Goal: Task Accomplishment & Management: Use online tool/utility

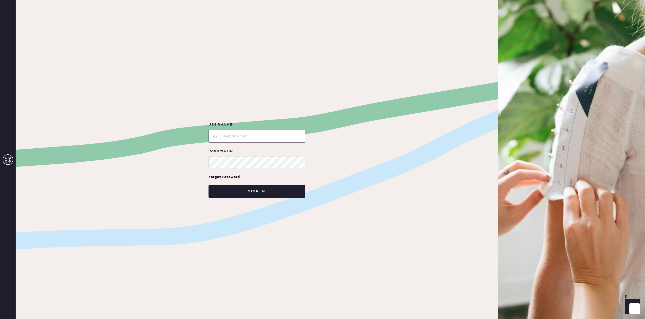
type input "reformationsouthcoastplaza"
click at [274, 184] on div "Forgot Password" at bounding box center [256, 177] width 97 height 16
click at [273, 188] on button "Sign in" at bounding box center [256, 191] width 97 height 13
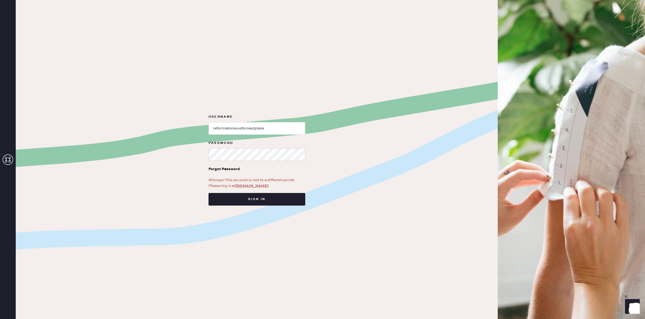
click at [251, 186] on link "[DOMAIN_NAME]" at bounding box center [251, 186] width 33 height 5
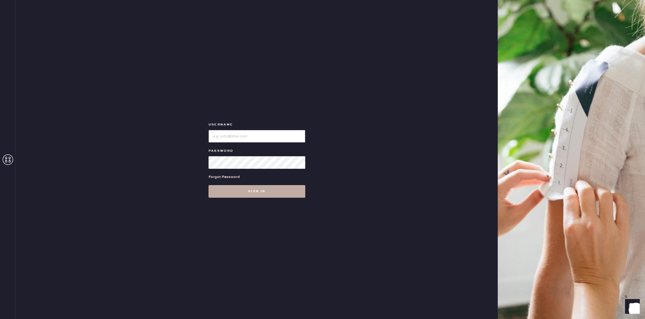
type input "reformationsouthcoastplaza"
click at [255, 197] on button "Sign in" at bounding box center [256, 191] width 97 height 13
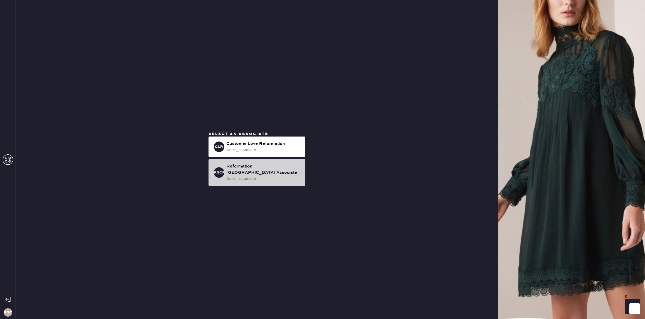
click at [268, 185] on div "Select an associate CLR Customer Love Reformation store_associate RSCPA Reforma…" at bounding box center [256, 159] width 105 height 57
click at [268, 185] on div "RSCPA Reformation South Coast Plaza Associate store_associate" at bounding box center [256, 172] width 97 height 27
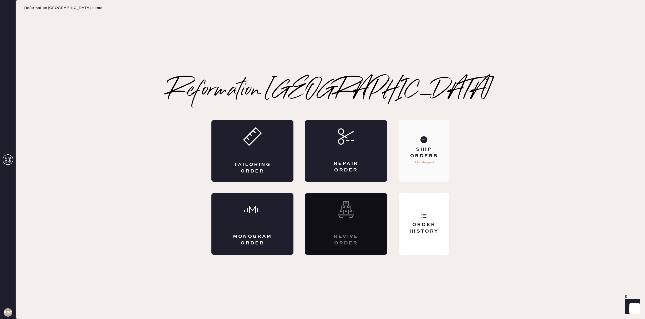
click at [434, 173] on div "Ship Orders 3 Unshipped" at bounding box center [424, 151] width 51 height 62
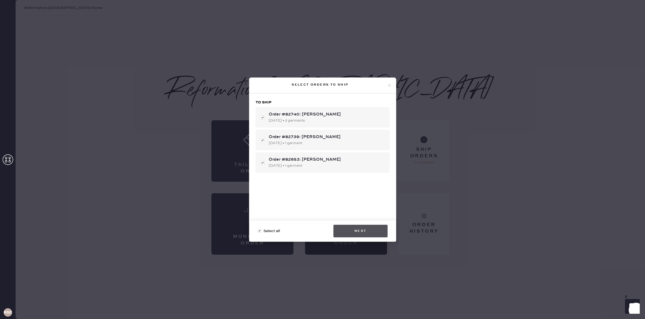
click at [379, 228] on button "Next" at bounding box center [360, 231] width 54 height 13
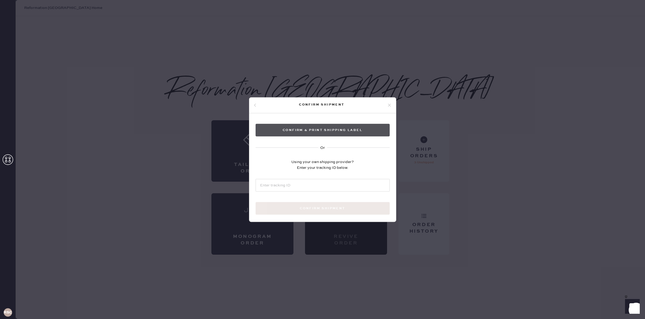
click at [300, 134] on button "Confirm & Print shipping label" at bounding box center [323, 130] width 134 height 13
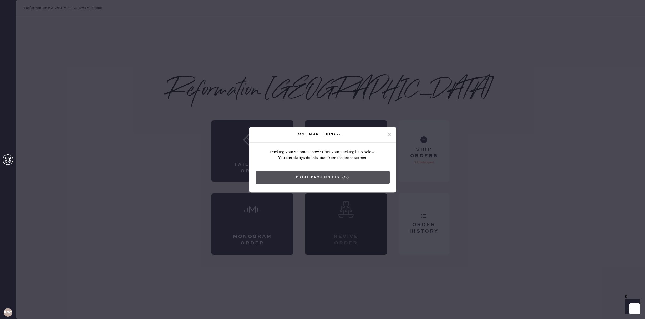
click at [329, 179] on button "Print Packing List(s)" at bounding box center [323, 177] width 134 height 13
